Goal: Task Accomplishment & Management: Manage account settings

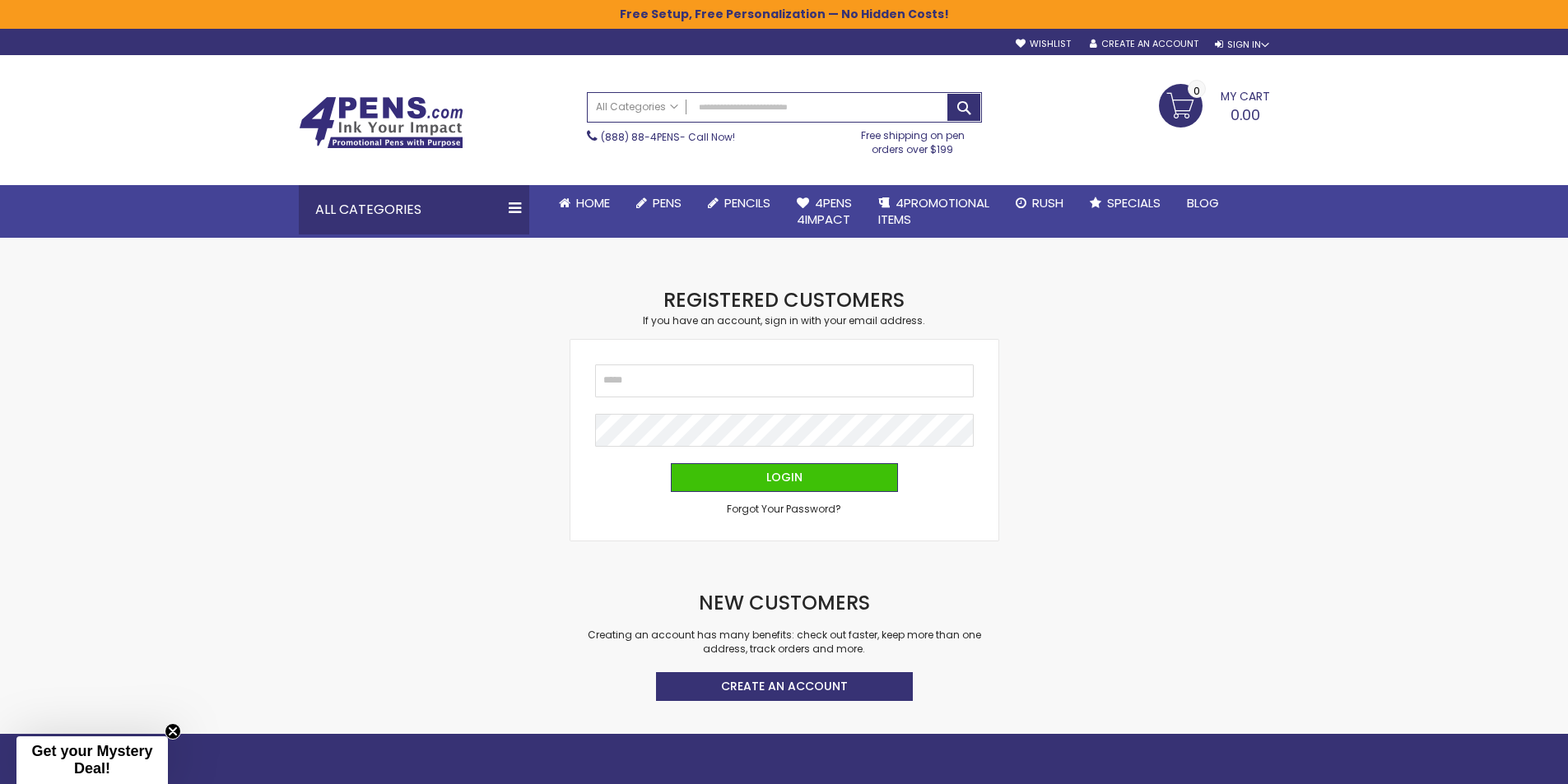
click at [378, 121] on img at bounding box center [381, 122] width 164 height 53
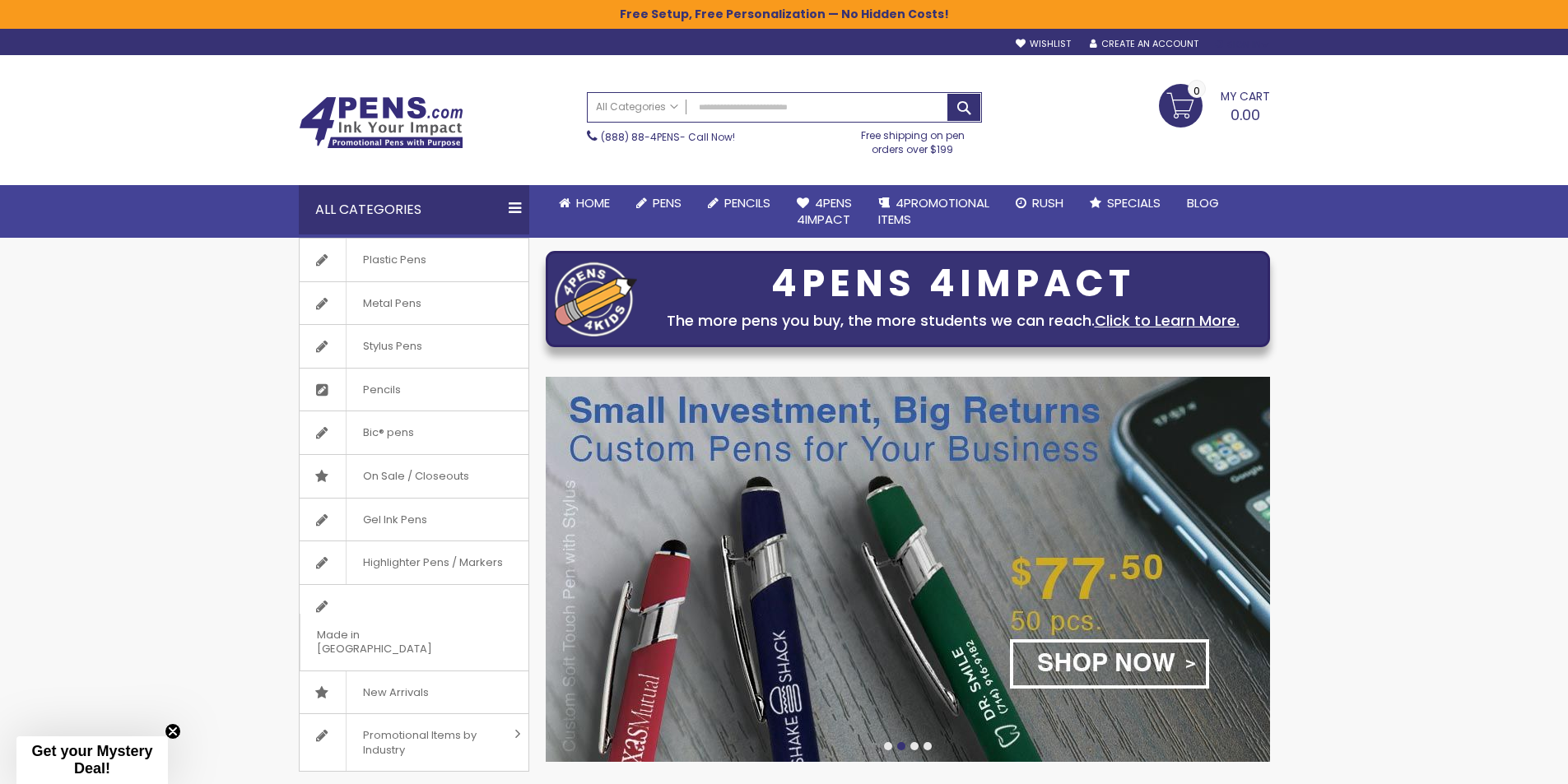
click at [1249, 42] on div "Sign In" at bounding box center [1242, 44] width 54 height 13
